Goal: Information Seeking & Learning: Stay updated

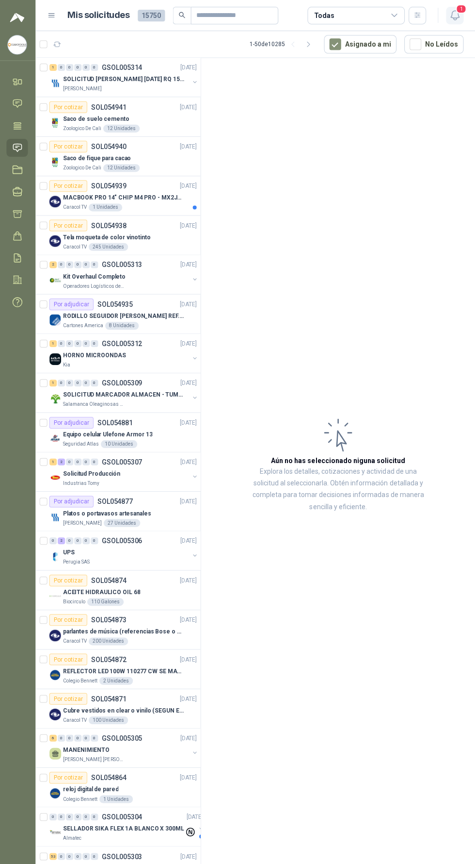
click at [452, 9] on icon "button" at bounding box center [455, 15] width 12 height 12
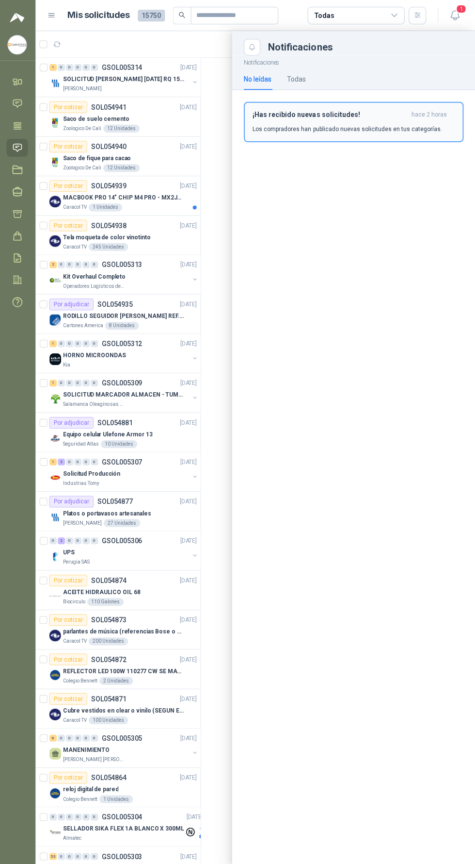
click at [408, 124] on p "Los compradores han publicado nuevas solicitudes en tus categorías." at bounding box center [347, 128] width 189 height 9
